Goal: Navigation & Orientation: Find specific page/section

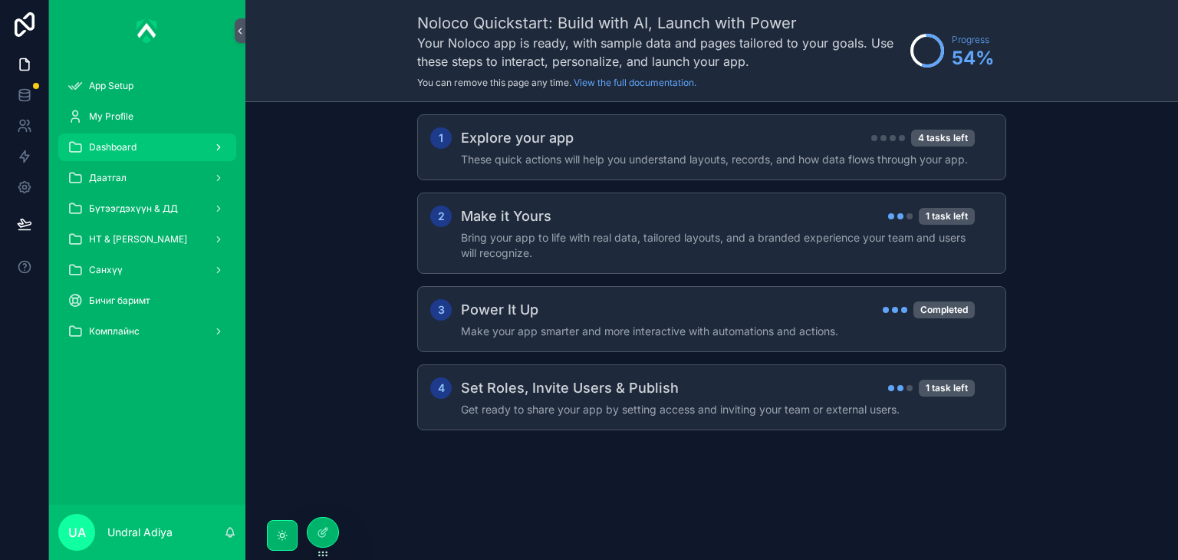
click at [156, 153] on div "Dashboard" at bounding box center [148, 147] width 160 height 25
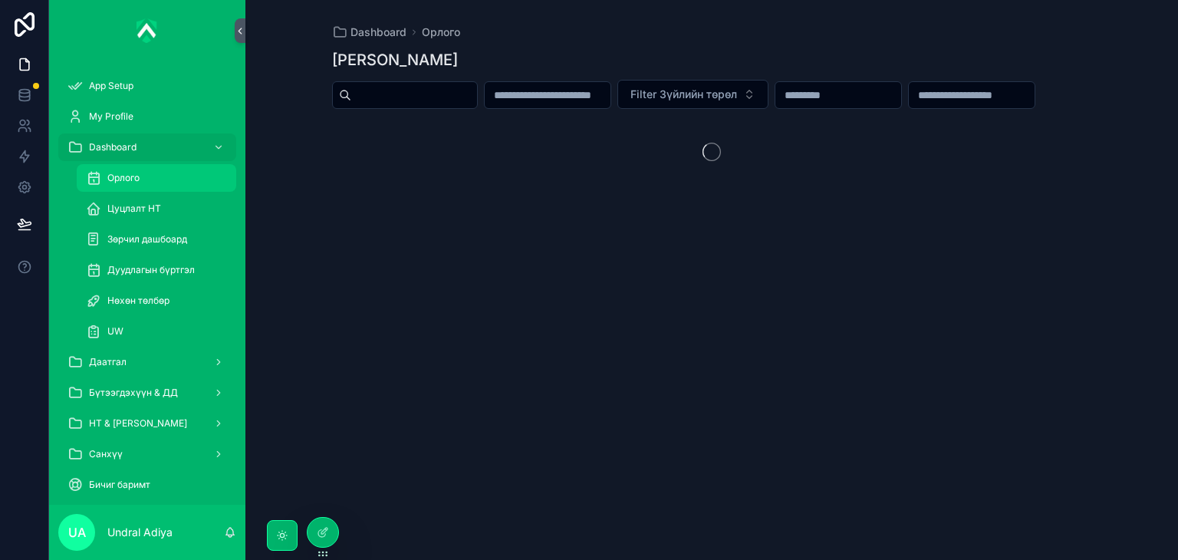
click at [165, 180] on div "Орлого" at bounding box center [156, 178] width 141 height 25
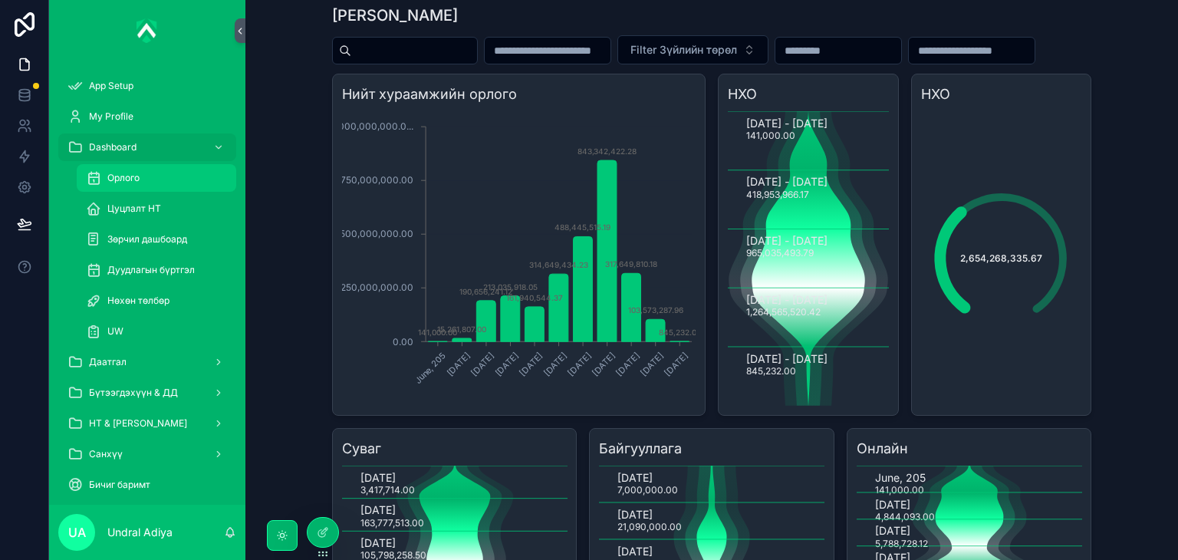
scroll to position [34, 0]
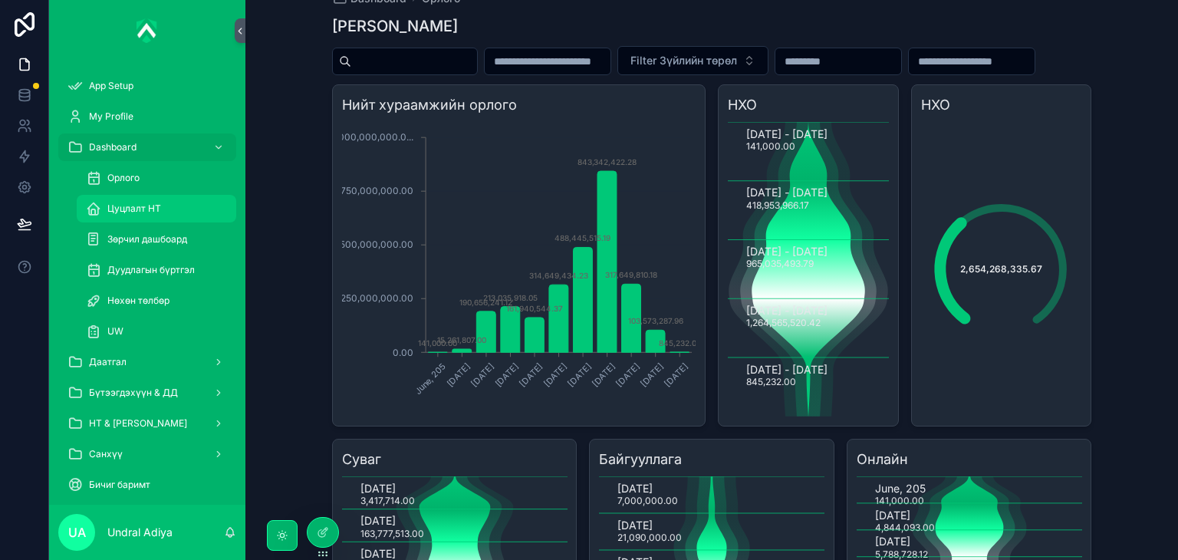
click at [183, 209] on div "Цуцлалт НТ" at bounding box center [156, 208] width 141 height 25
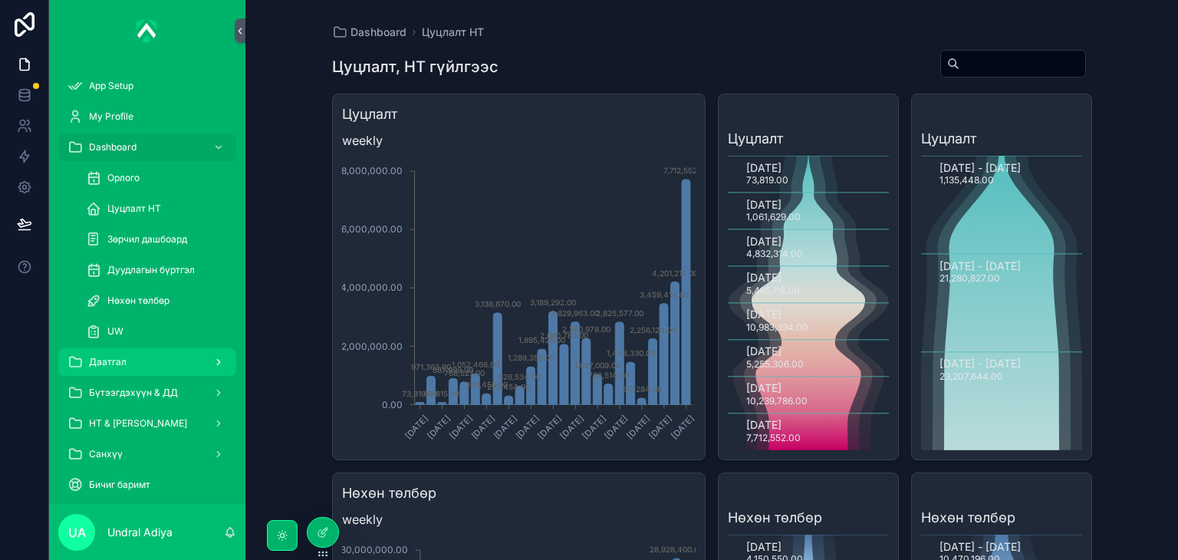
click at [140, 361] on div "Даатгал" at bounding box center [148, 362] width 160 height 25
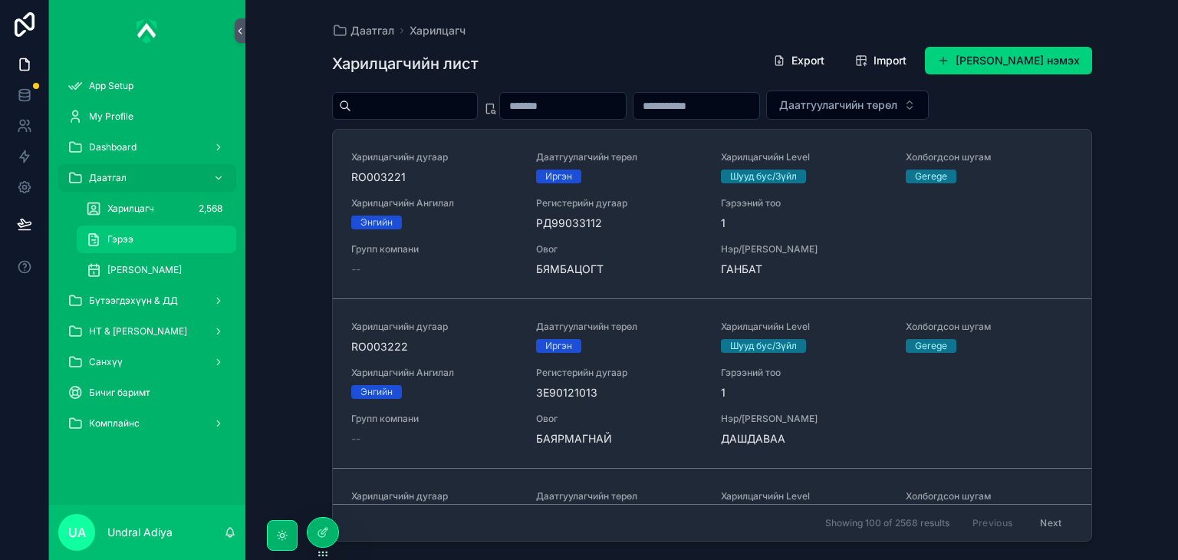
click at [177, 229] on div "Гэрээ" at bounding box center [156, 239] width 141 height 25
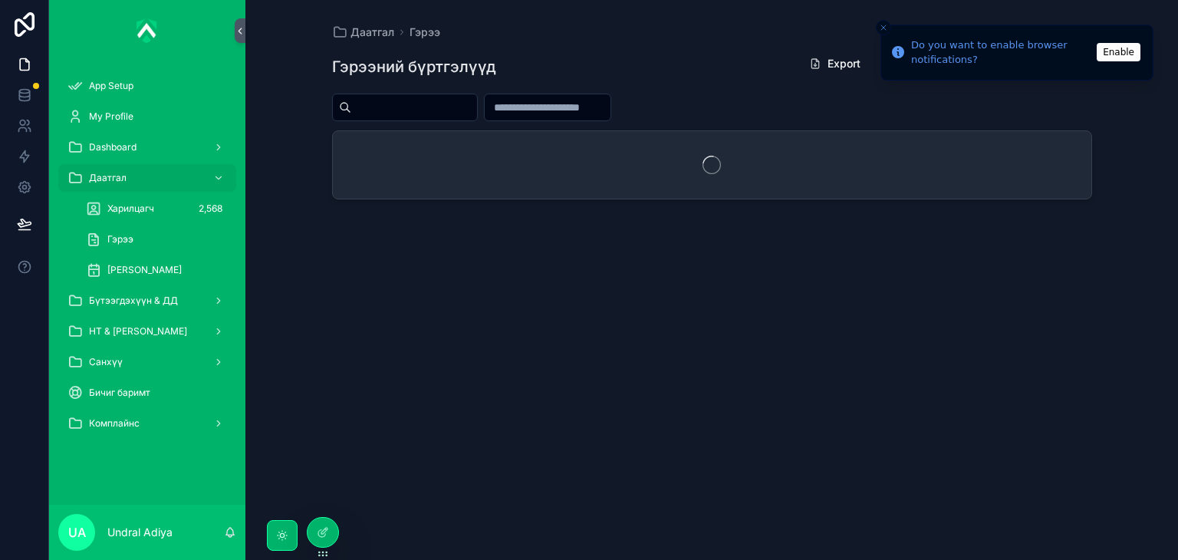
click at [1112, 56] on button "Enable" at bounding box center [1119, 52] width 44 height 18
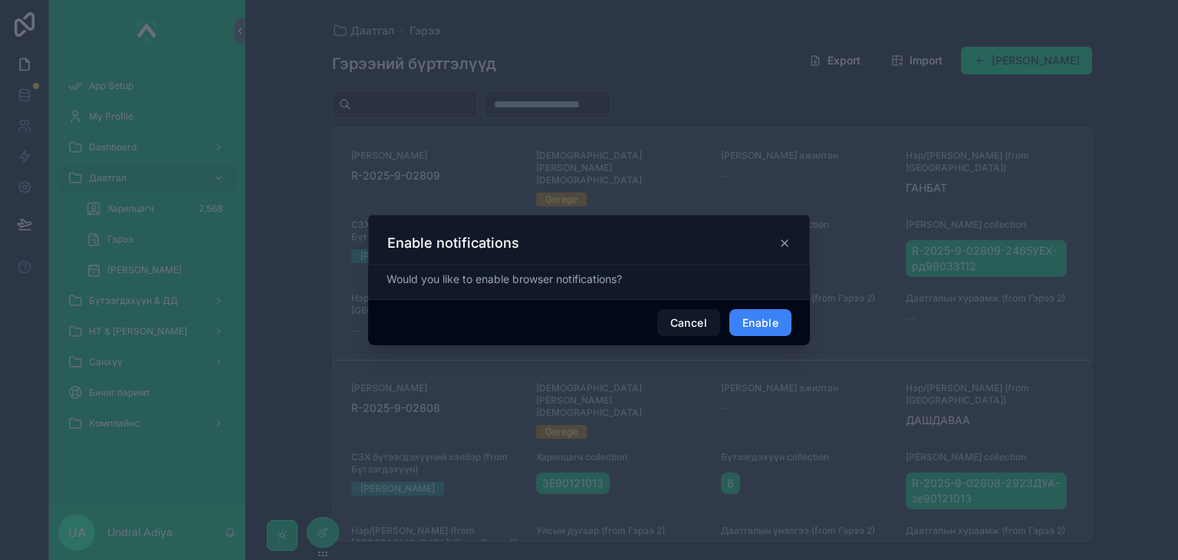
click at [779, 314] on button "Enable" at bounding box center [761, 323] width 62 height 28
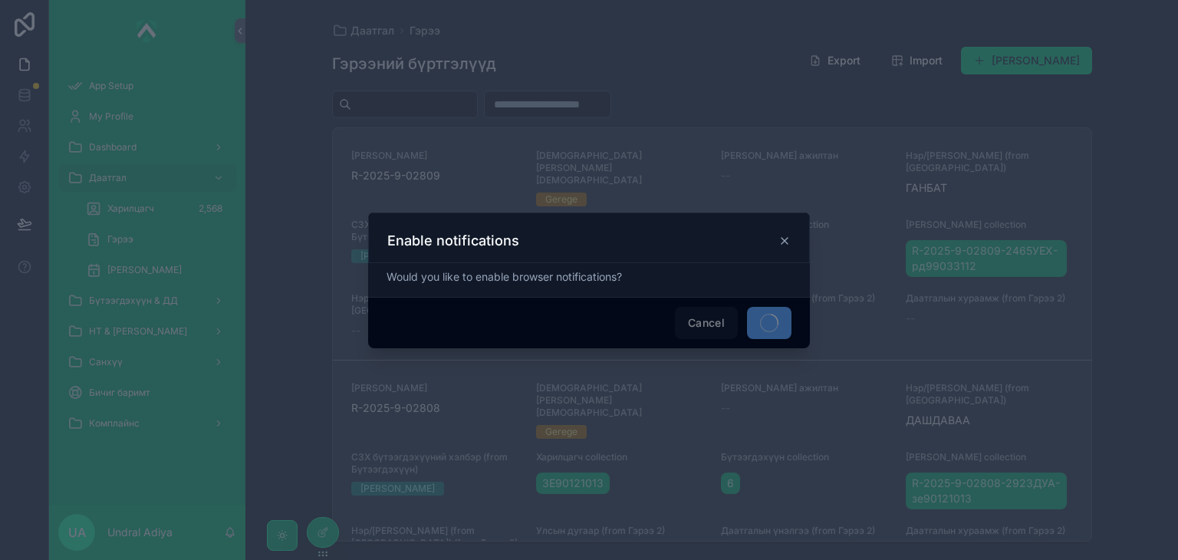
click at [782, 240] on icon at bounding box center [785, 241] width 12 height 12
click at [782, 239] on icon at bounding box center [785, 241] width 12 height 12
